Goal: Task Accomplishment & Management: Use online tool/utility

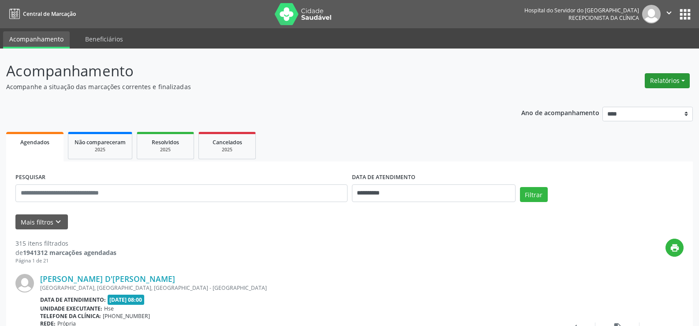
click at [649, 77] on button "Relatórios" at bounding box center [667, 80] width 45 height 15
click at [638, 100] on link "Agendamentos" at bounding box center [642, 99] width 95 height 12
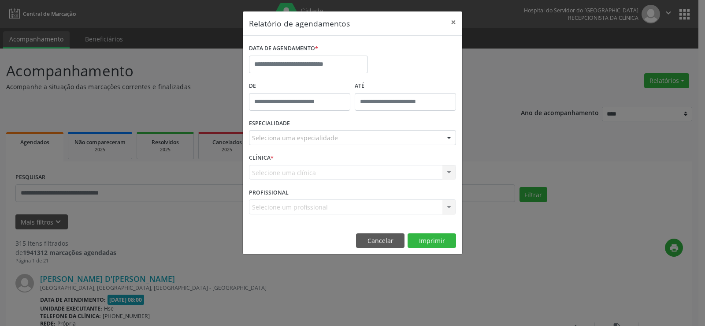
click at [497, 124] on div "Relatório de agendamentos × DATA DE AGENDAMENTO * De ATÉ ESPECIALIDADE Selecion…" at bounding box center [352, 163] width 705 height 326
click at [288, 62] on input "text" at bounding box center [308, 65] width 119 height 18
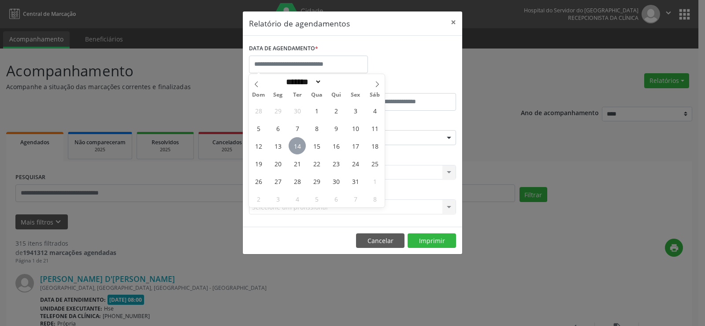
click at [295, 146] on span "14" at bounding box center [297, 145] width 17 height 17
type input "**********"
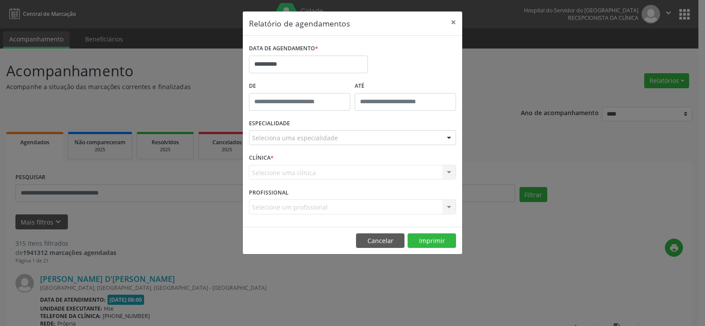
click at [444, 135] on div at bounding box center [449, 138] width 13 height 15
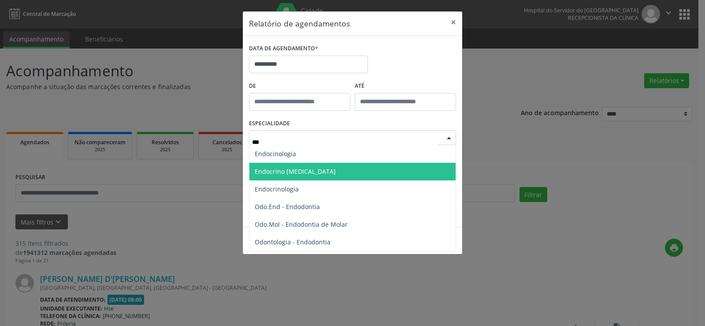
type input "****"
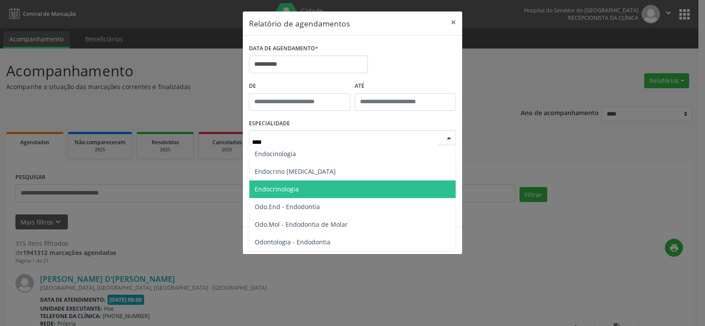
click at [353, 187] on span "Endocrinologia" at bounding box center [353, 189] width 206 height 18
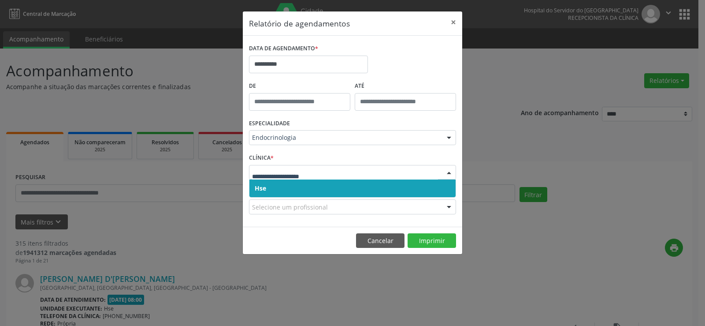
click at [367, 186] on span "Hse" at bounding box center [353, 188] width 206 height 18
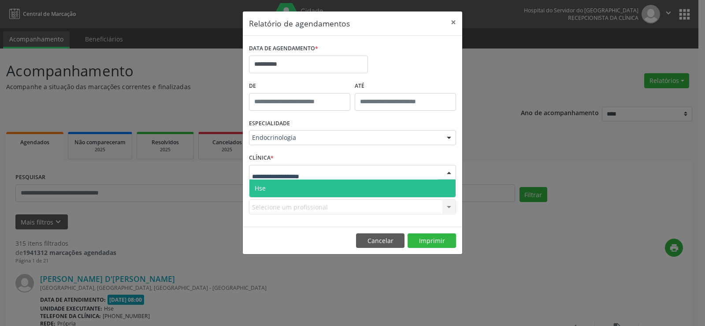
click at [383, 172] on div at bounding box center [352, 172] width 207 height 15
click at [369, 185] on span "Hse" at bounding box center [353, 188] width 206 height 18
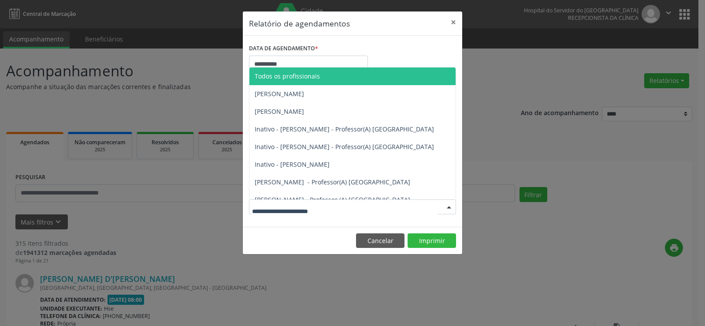
click at [346, 205] on div at bounding box center [352, 206] width 207 height 15
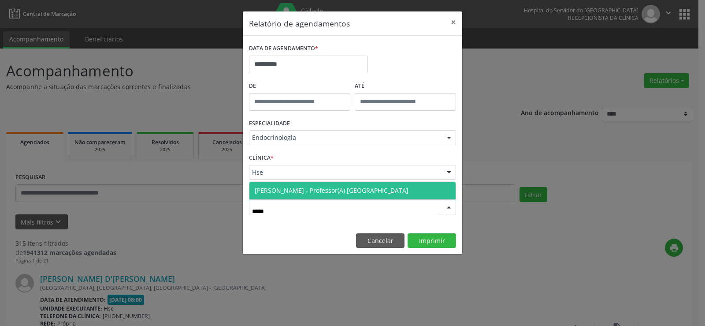
type input "******"
click at [344, 189] on span "[PERSON_NAME] - Professor(A) [GEOGRAPHIC_DATA]" at bounding box center [332, 190] width 154 height 8
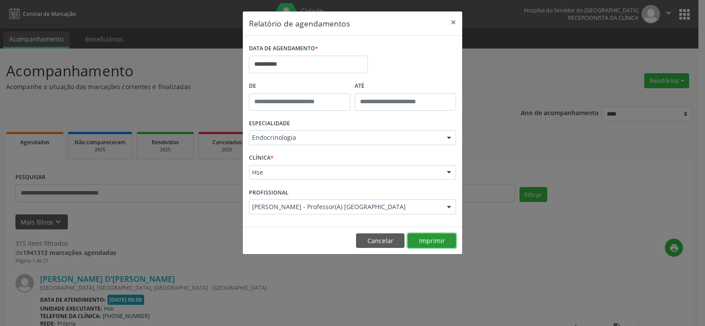
click at [428, 239] on button "Imprimir" at bounding box center [432, 240] width 49 height 15
click at [378, 242] on button "Cancelar" at bounding box center [380, 240] width 49 height 15
